Goal: Task Accomplishment & Management: Manage account settings

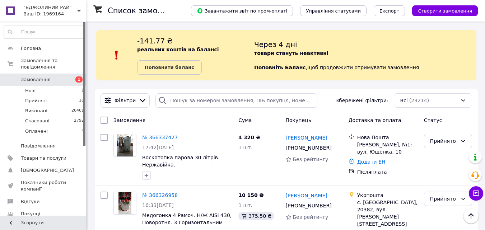
scroll to position [36, 0]
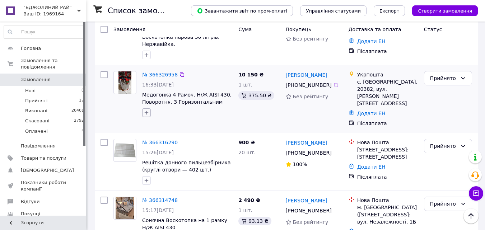
scroll to position [108, 0]
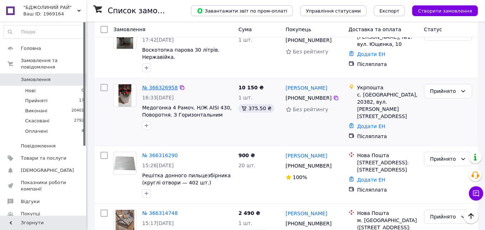
click at [164, 88] on link "№ 366326958" at bounding box center [160, 88] width 36 height 6
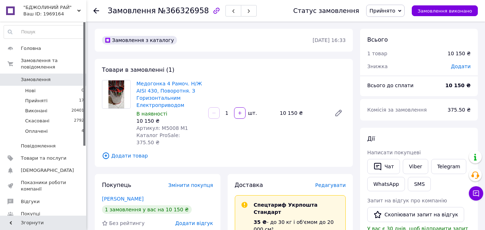
click at [333, 182] on span "Редагувати" at bounding box center [330, 185] width 31 height 6
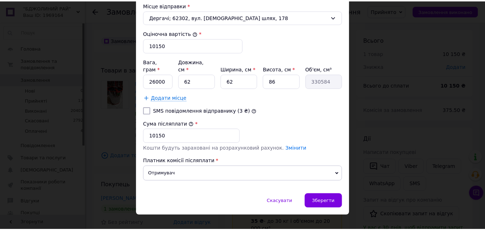
scroll to position [286, 0]
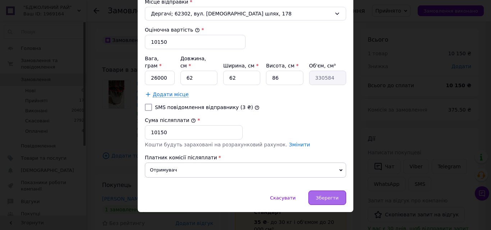
click at [329, 195] on span "Зберегти" at bounding box center [327, 197] width 23 height 5
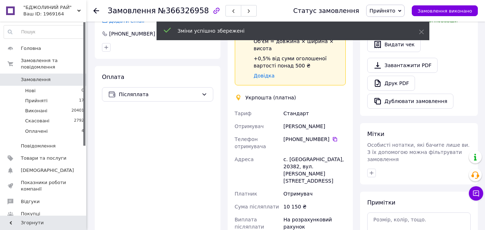
scroll to position [359, 0]
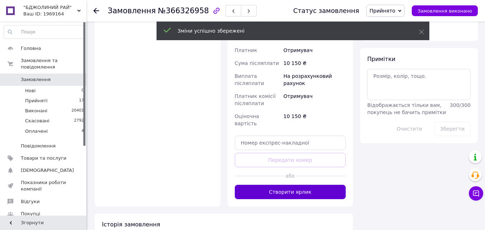
click at [297, 185] on button "Створити ярлик" at bounding box center [290, 192] width 111 height 14
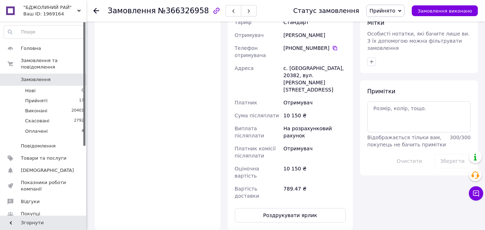
scroll to position [323, 0]
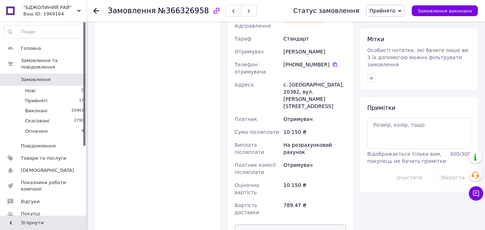
click at [310, 225] on button "Роздрукувати ярлик" at bounding box center [290, 232] width 111 height 14
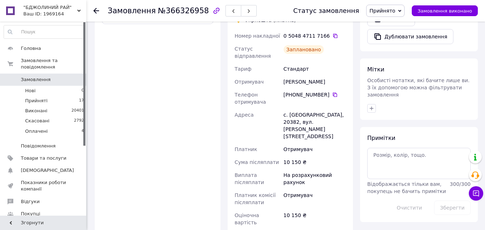
scroll to position [251, 0]
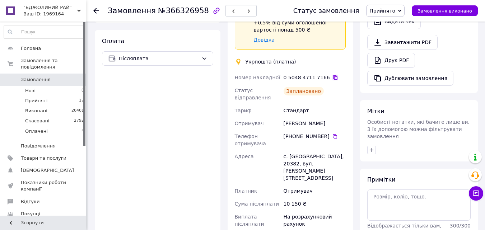
click at [333, 75] on icon at bounding box center [336, 78] width 6 height 6
drag, startPoint x: 284, startPoint y: 109, endPoint x: 332, endPoint y: 103, distance: 48.8
click at [339, 117] on div "Наталія Дзюник" at bounding box center [314, 123] width 65 height 13
copy div "Наталія Дзюник"
click at [332, 134] on icon at bounding box center [335, 137] width 6 height 6
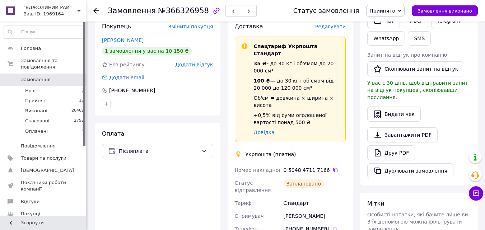
scroll to position [144, 0]
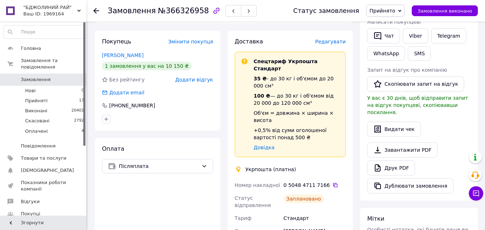
click at [68, 77] on span "0" at bounding box center [76, 80] width 20 height 6
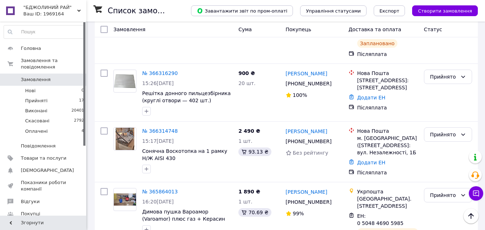
scroll to position [216, 0]
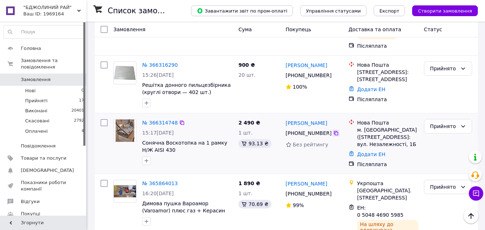
click at [334, 131] on icon at bounding box center [336, 133] width 4 height 4
click at [367, 152] on link "Додати ЕН" at bounding box center [371, 155] width 28 height 6
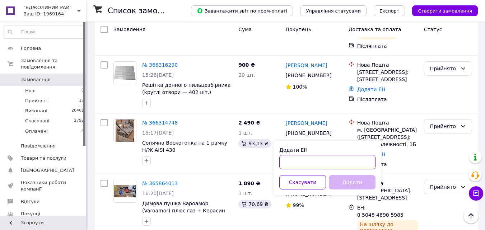
click at [325, 163] on input "Додати ЕН" at bounding box center [327, 162] width 96 height 14
paste input "20451269283934"
type input "20451269283934"
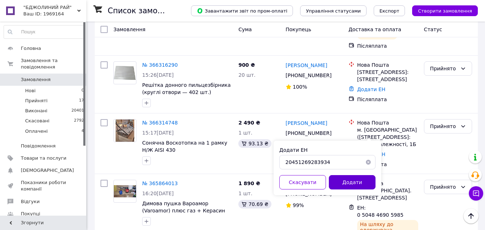
click at [348, 179] on button "Додати" at bounding box center [352, 182] width 47 height 14
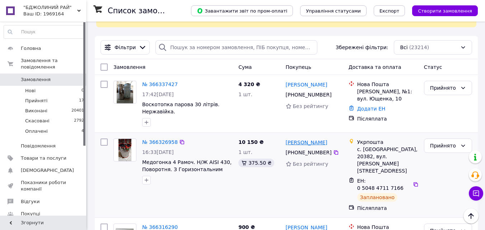
scroll to position [36, 0]
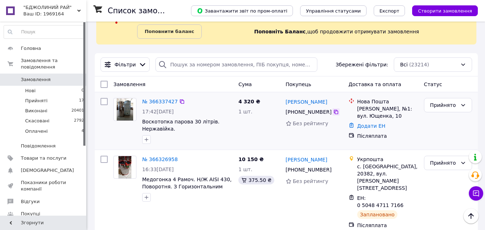
click at [333, 113] on icon at bounding box center [336, 112] width 6 height 6
click at [372, 126] on link "Додати ЕН" at bounding box center [371, 126] width 28 height 6
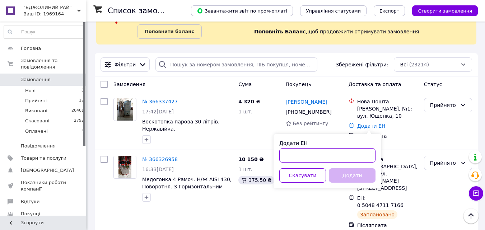
click at [313, 156] on input "Додати ЕН" at bounding box center [327, 155] width 96 height 14
paste input "20451269284437"
type input "20451269284437"
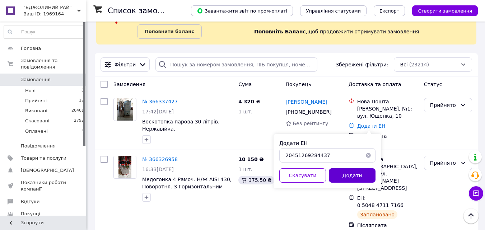
click at [366, 172] on button "Додати" at bounding box center [352, 175] width 47 height 14
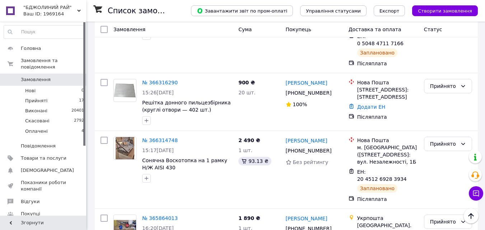
scroll to position [216, 0]
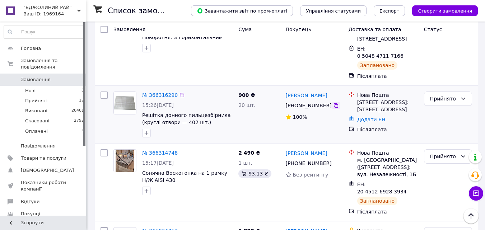
click at [333, 103] on icon at bounding box center [336, 106] width 6 height 6
click at [367, 117] on link "Додати ЕН" at bounding box center [371, 120] width 28 height 6
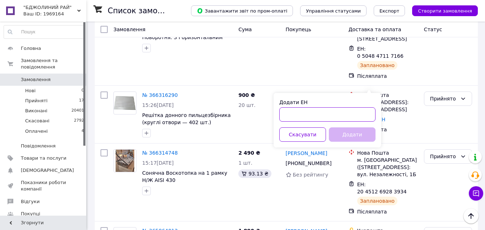
click at [329, 114] on input "Додати ЕН" at bounding box center [327, 114] width 96 height 14
paste input "20451269286793"
type input "20451269286793"
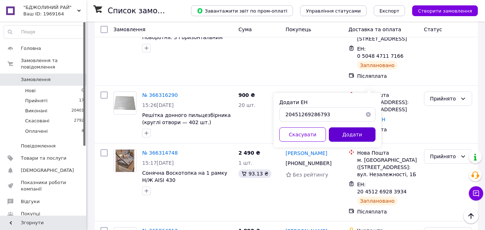
click at [354, 135] on button "Додати" at bounding box center [352, 135] width 47 height 14
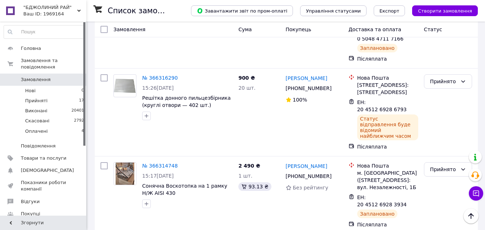
scroll to position [204, 0]
